Goal: Browse casually

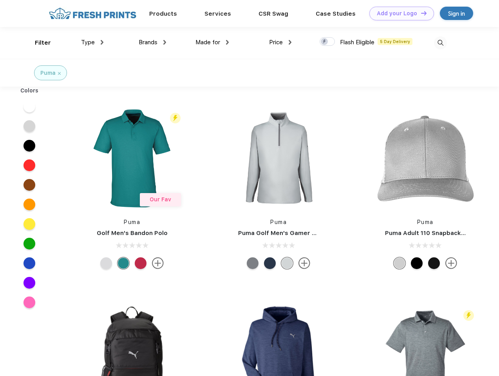
click at [398, 13] on link "Add your Logo Design Tool" at bounding box center [401, 14] width 65 height 14
click at [0, 0] on div "Design Tool" at bounding box center [0, 0] width 0 height 0
click at [420, 13] on link "Add your Logo Design Tool" at bounding box center [401, 14] width 65 height 14
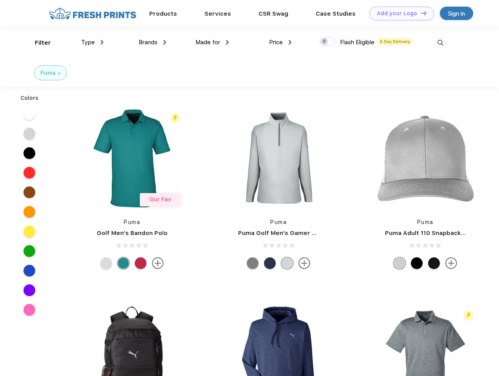
click at [38, 43] on div "Filter" at bounding box center [43, 42] width 16 height 9
click at [92, 42] on span "Type" at bounding box center [88, 42] width 14 height 7
click at [152, 42] on span "Brands" at bounding box center [148, 42] width 19 height 7
click at [212, 42] on span "Made for" at bounding box center [207, 42] width 25 height 7
click at [280, 42] on span "Price" at bounding box center [276, 42] width 14 height 7
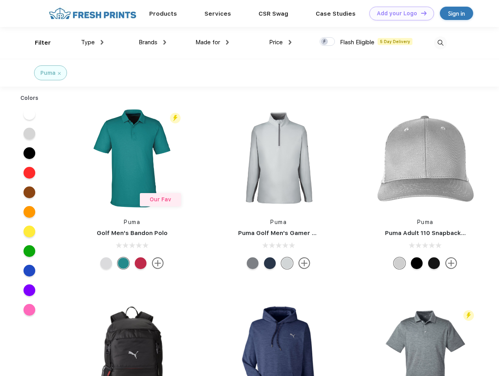
click at [327, 42] on div at bounding box center [326, 41] width 15 height 9
click at [324, 42] on input "checkbox" at bounding box center [321, 39] width 5 height 5
click at [440, 43] on img at bounding box center [440, 42] width 13 height 13
